Goal: Task Accomplishment & Management: Use online tool/utility

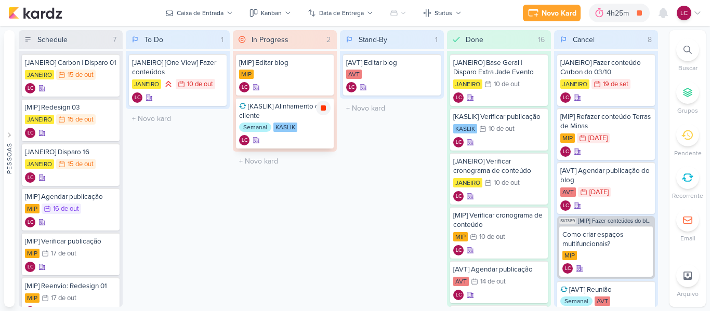
click at [323, 109] on icon at bounding box center [322, 107] width 5 height 5
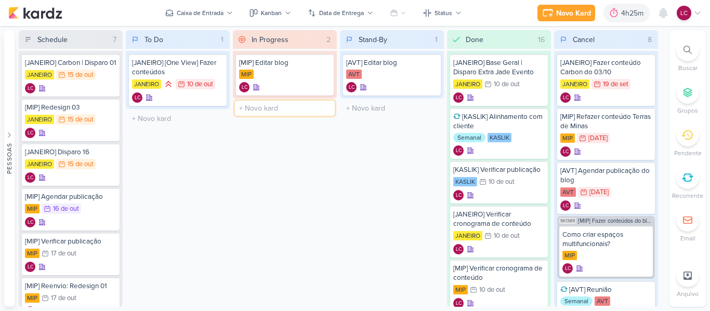
click at [262, 108] on input "text" at bounding box center [285, 108] width 100 height 15
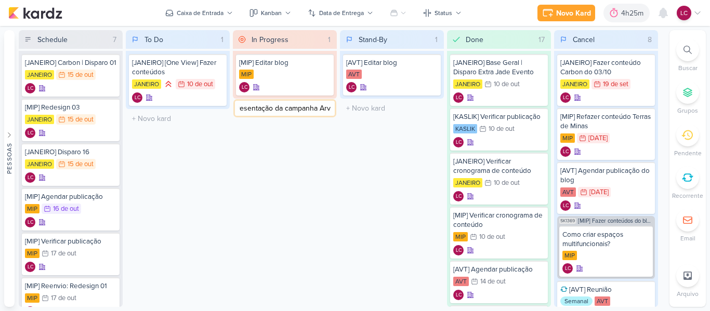
type input "[SAMMAR] Apresentação da campanha Arvóz"
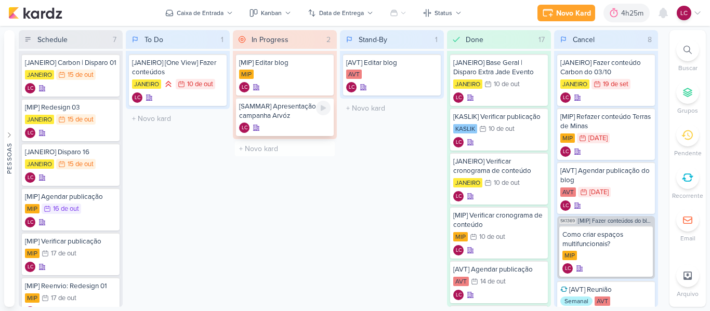
click at [280, 123] on div "LC" at bounding box center [284, 128] width 91 height 10
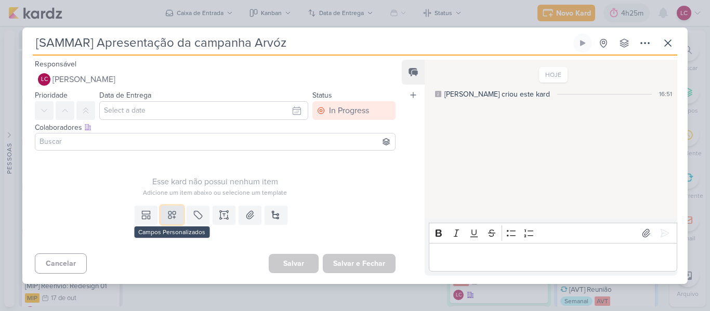
click at [173, 212] on icon at bounding box center [171, 214] width 7 height 7
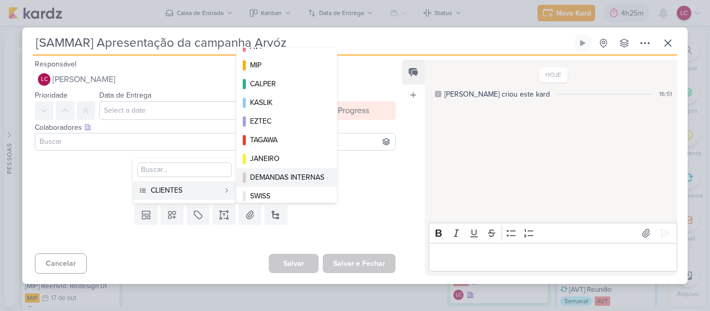
scroll to position [20, 0]
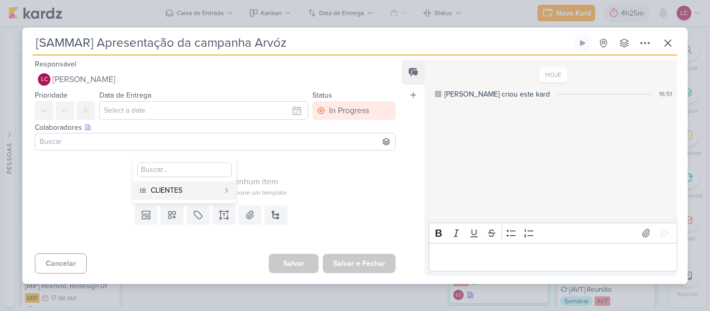
click at [118, 193] on div "Adicione um item abaixo ou selecione um template" at bounding box center [215, 192] width 360 height 9
click at [202, 100] on div "Data de Entrega [DATE] Dom Seg Ter Qua Qui Sex Sáb 00 01 02 03 04 05 06 07 08 0…" at bounding box center [203, 104] width 209 height 31
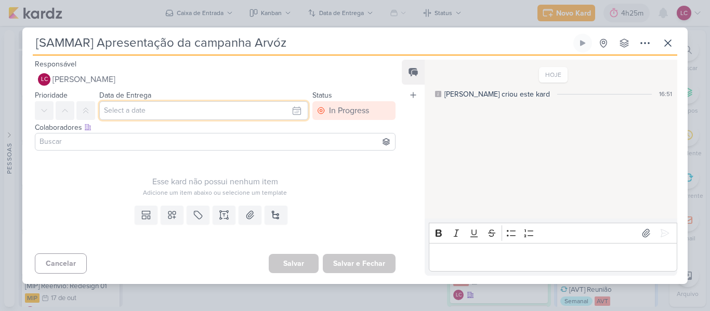
click at [203, 104] on input "text" at bounding box center [203, 110] width 209 height 19
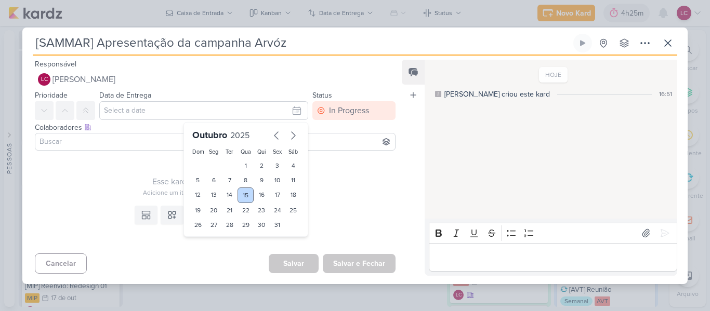
click at [242, 192] on div "15" at bounding box center [245, 196] width 16 height 16
type input "15 de outubro de 2025 às 23:59"
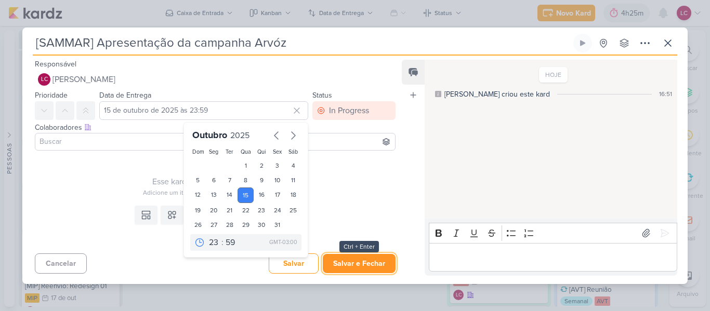
click at [346, 258] on button "Salvar e Fechar" at bounding box center [359, 263] width 73 height 19
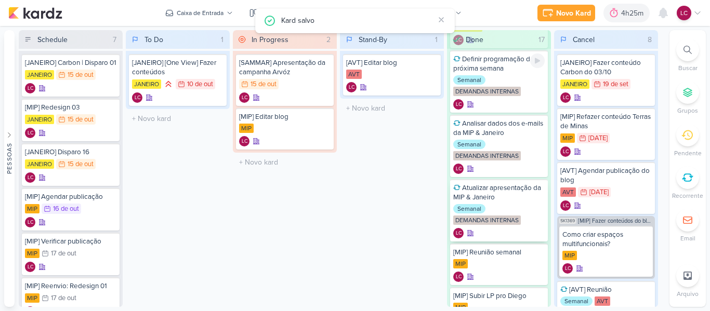
scroll to position [658, 0]
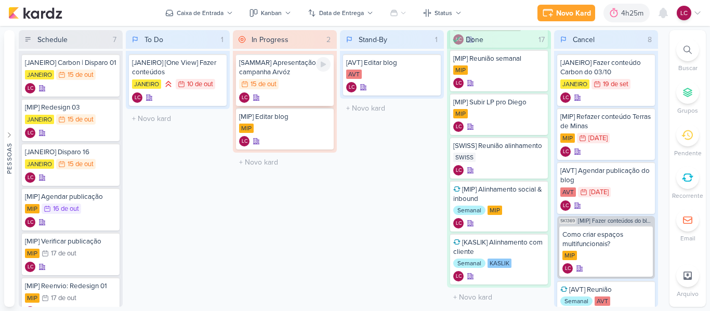
click at [306, 92] on div "[SAMMAR] Apresentação da campanha Arvóz 15/10 [DATE] LC" at bounding box center [285, 80] width 98 height 52
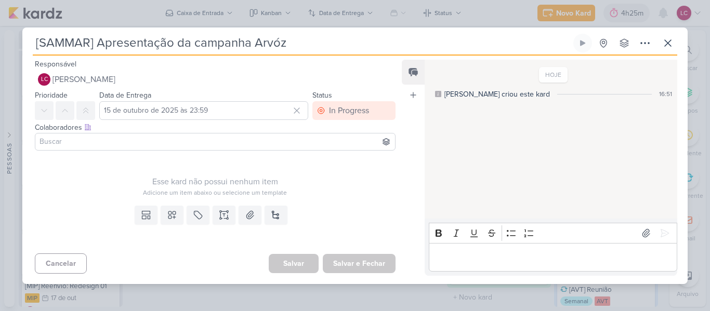
click at [284, 98] on div "Data de Entrega [DATE] 23:59 [DATE] Dom Seg Ter Qua Qui Sex Sáb 1 2 3 4 5 6 7 8…" at bounding box center [203, 104] width 209 height 31
click at [297, 112] on icon at bounding box center [296, 110] width 10 height 10
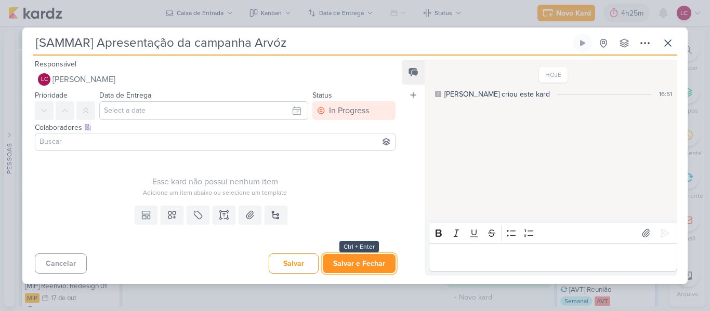
click at [353, 264] on button "Salvar e Fechar" at bounding box center [359, 263] width 73 height 19
